Goal: Transaction & Acquisition: Purchase product/service

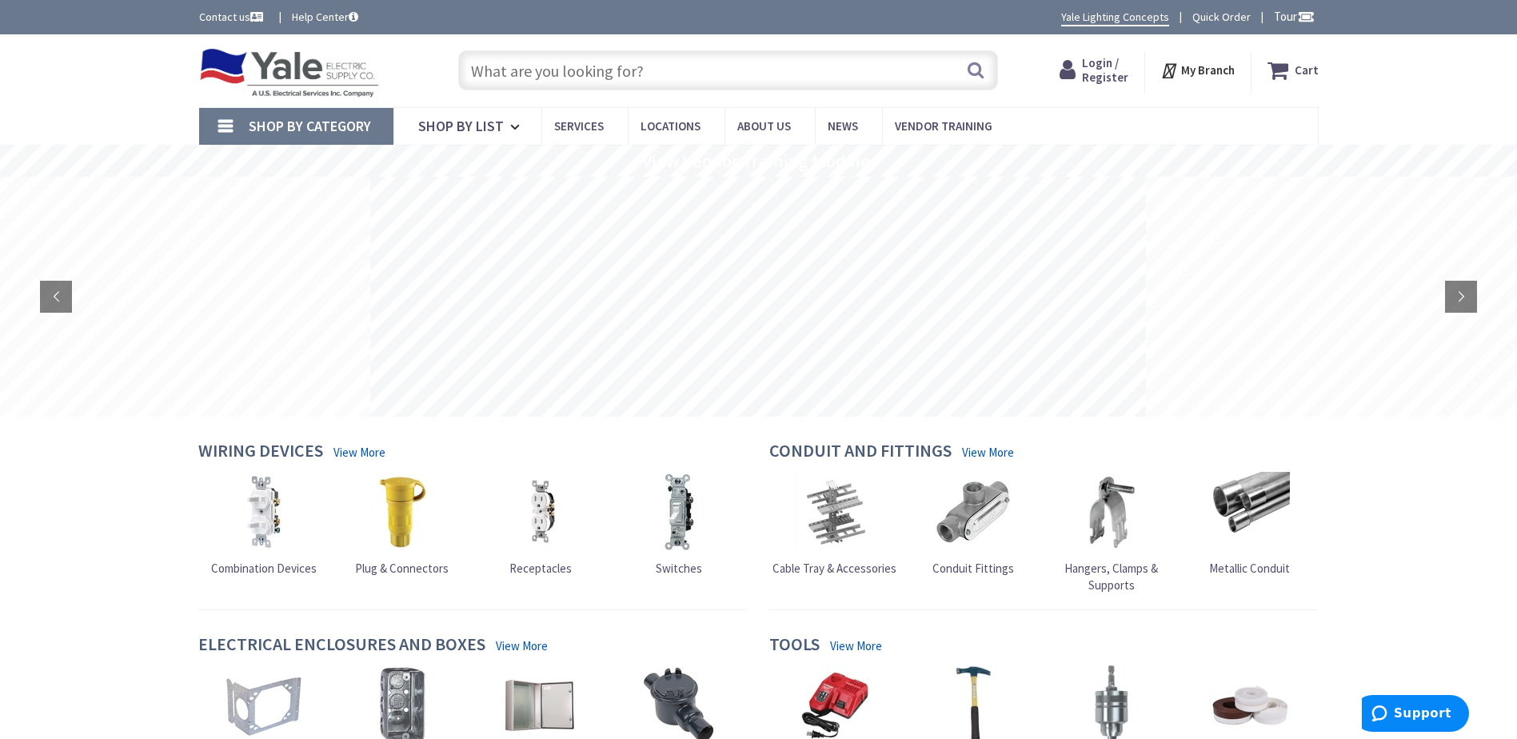
click at [1101, 73] on span "Login / Register" at bounding box center [1105, 70] width 46 height 30
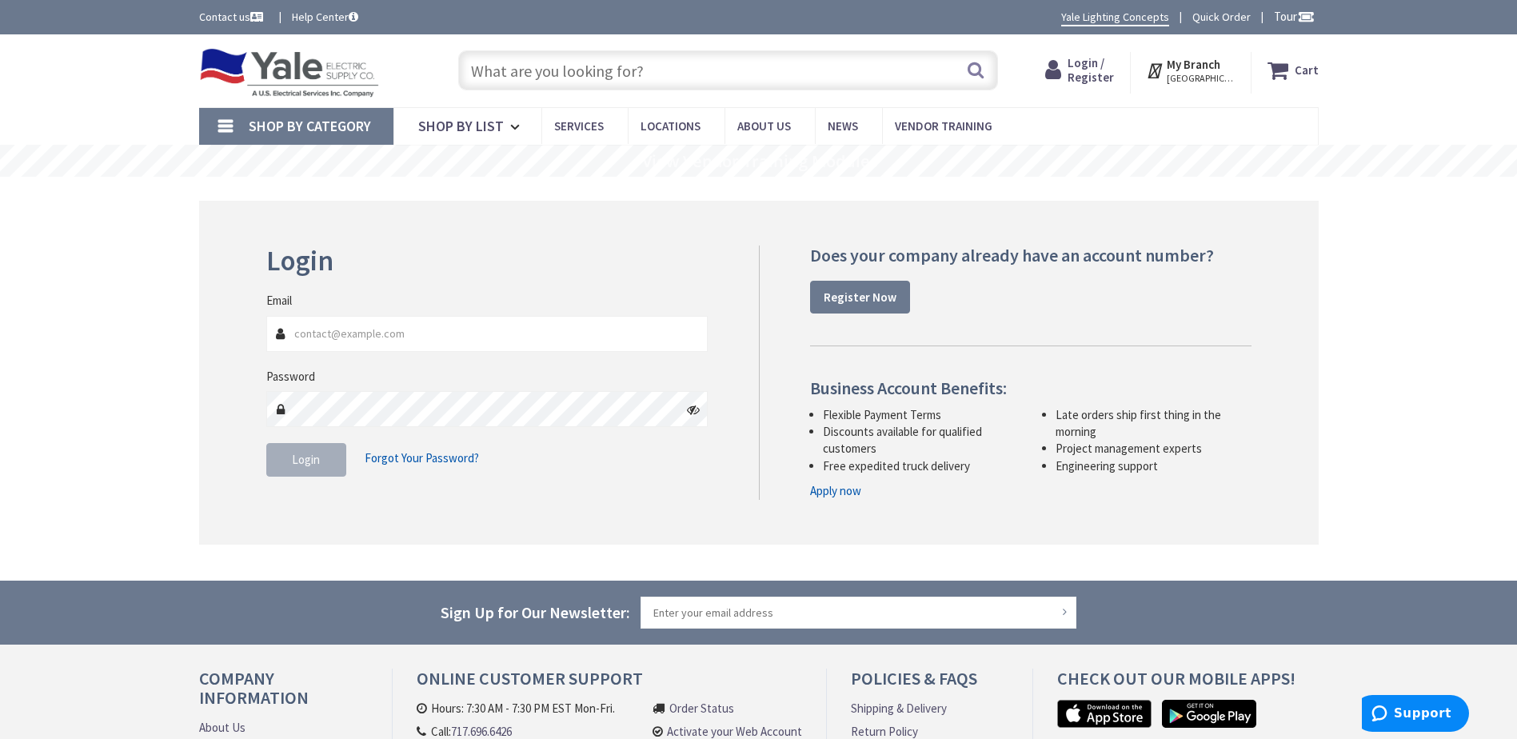
type input "Tim@Groffs.com"
click at [301, 462] on span "Login" at bounding box center [306, 459] width 28 height 15
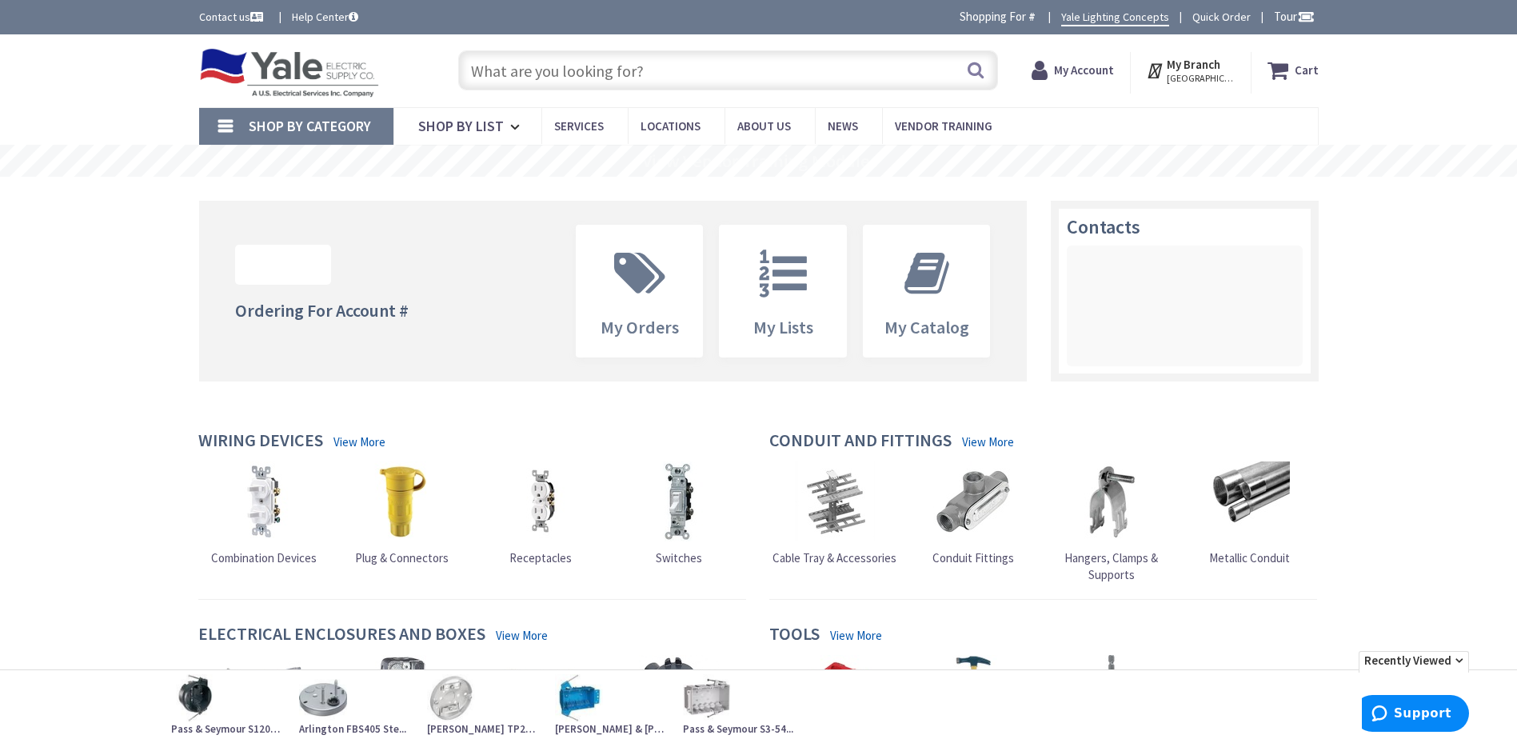
click at [481, 66] on input "text" at bounding box center [728, 70] width 540 height 40
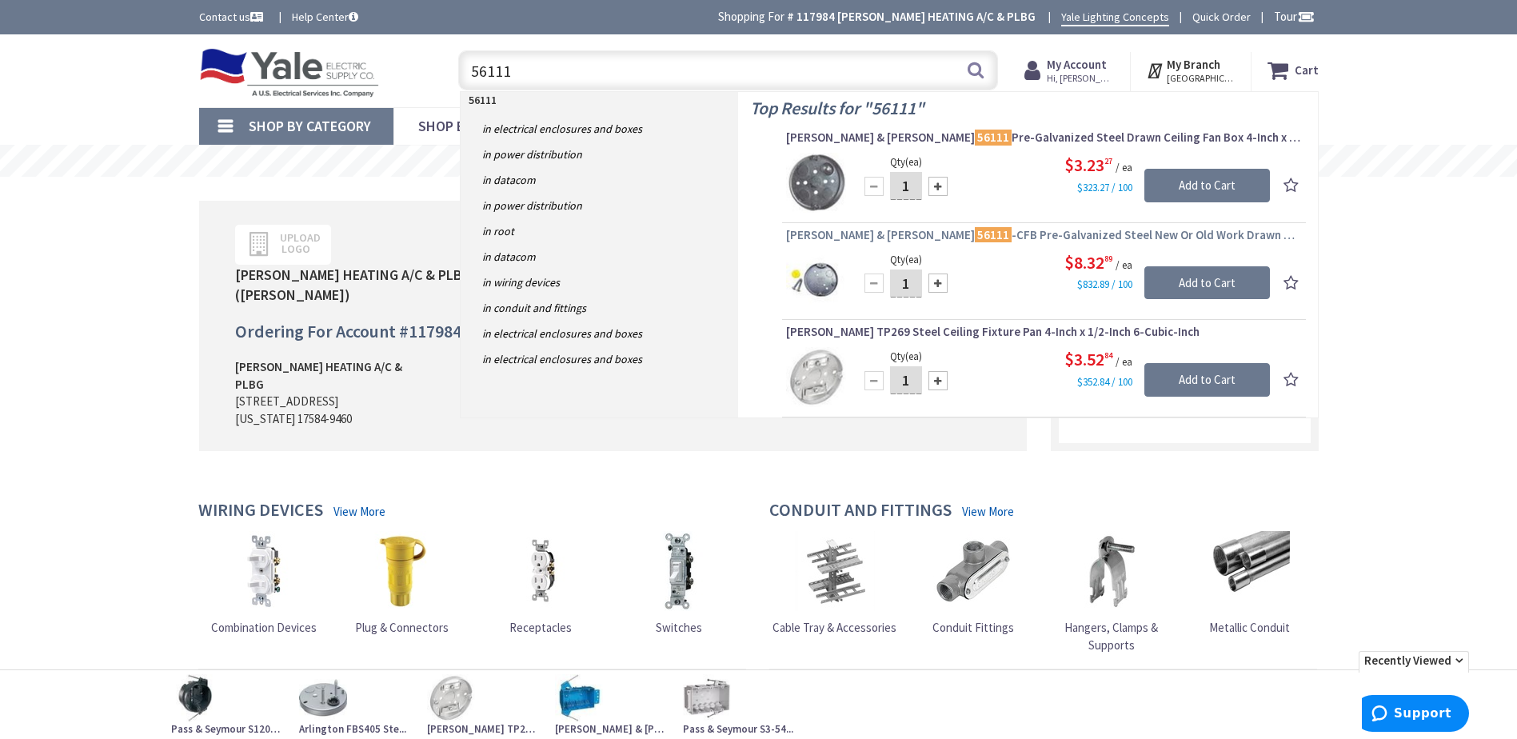
type input "56111"
click at [975, 235] on mark "56111" at bounding box center [993, 235] width 37 height 20
